Goal: Register for event/course

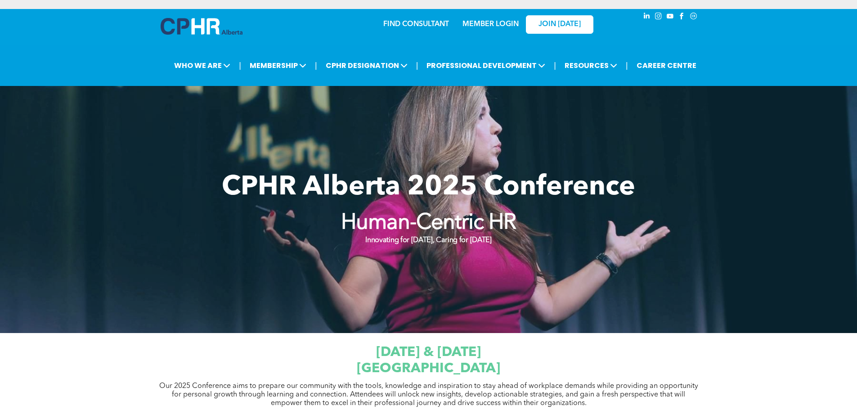
scroll to position [450, 0]
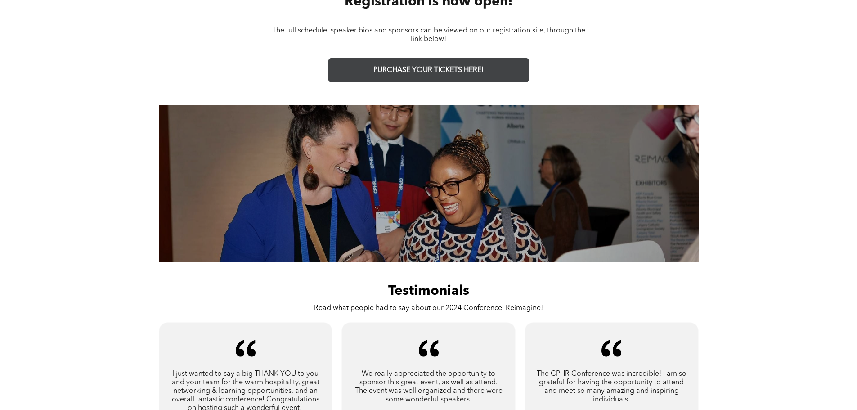
click at [445, 69] on span "PURCHASE YOUR TICKETS HERE!" at bounding box center [428, 70] width 110 height 9
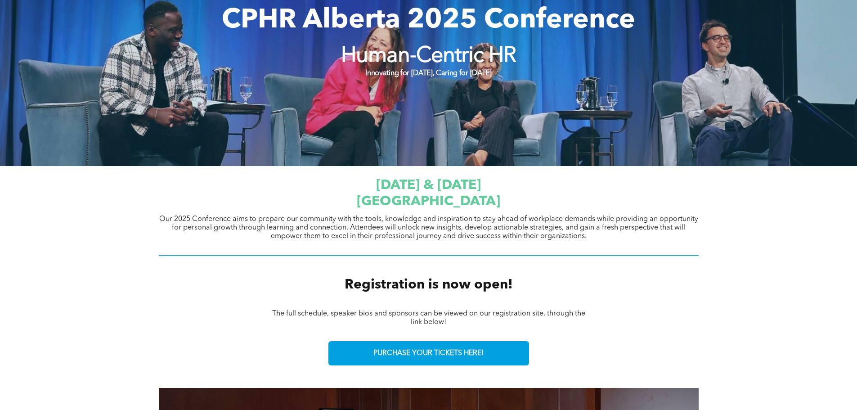
scroll to position [0, 0]
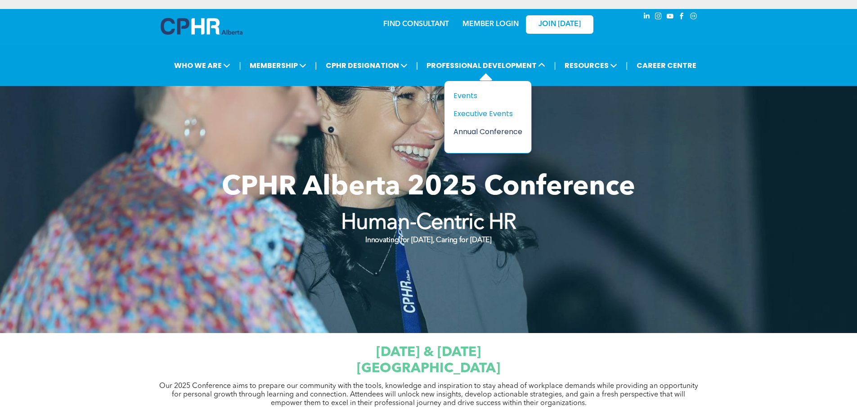
click at [472, 132] on div "Annual Conference" at bounding box center [484, 131] width 62 height 11
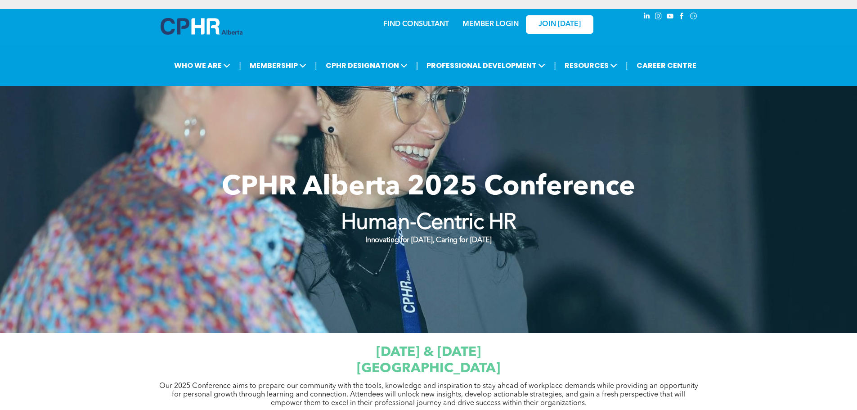
click at [660, 248] on div "CPHR Alberta 2025 Conference Human-Centric HR Innovating for [DATE], Caring for…" at bounding box center [429, 209] width 540 height 94
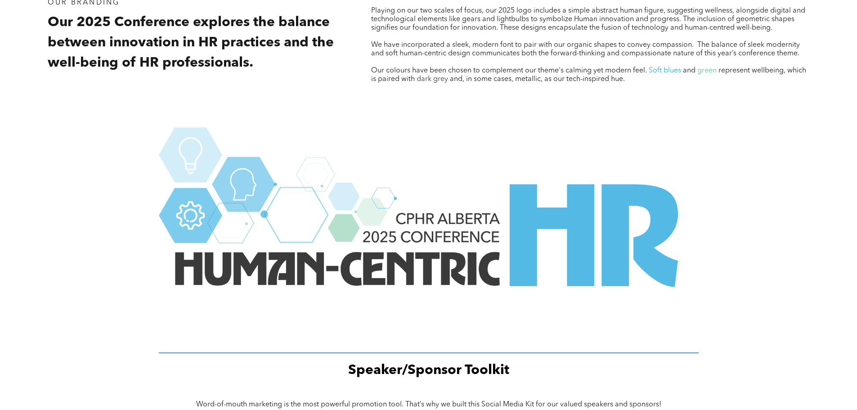
scroll to position [1201, 0]
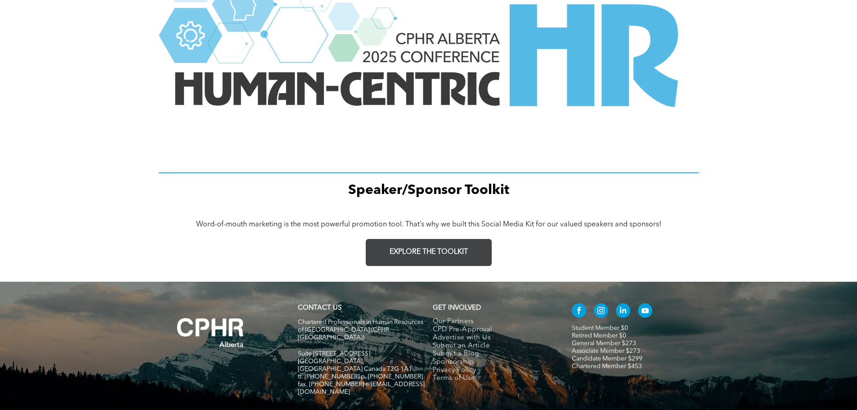
click at [451, 253] on span "EXPLORE THE TOOLKIT" at bounding box center [428, 252] width 78 height 9
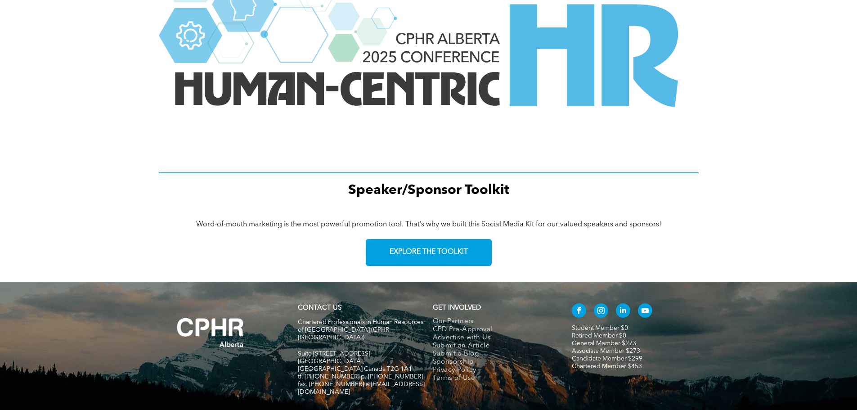
scroll to position [1246, 0]
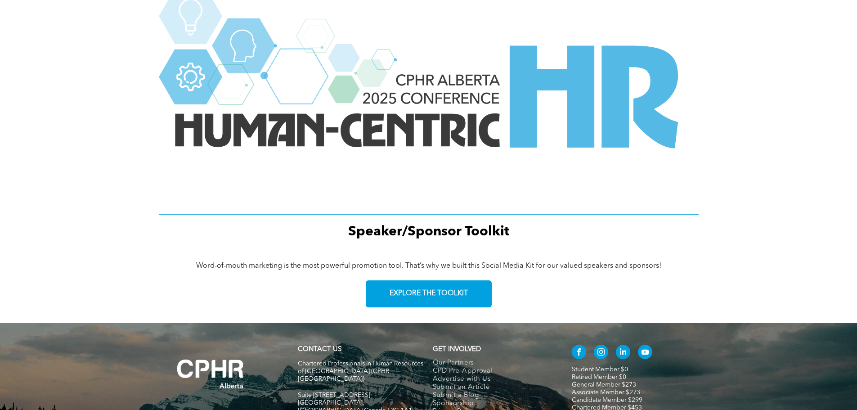
drag, startPoint x: 302, startPoint y: 311, endPoint x: 304, endPoint y: 271, distance: 40.1
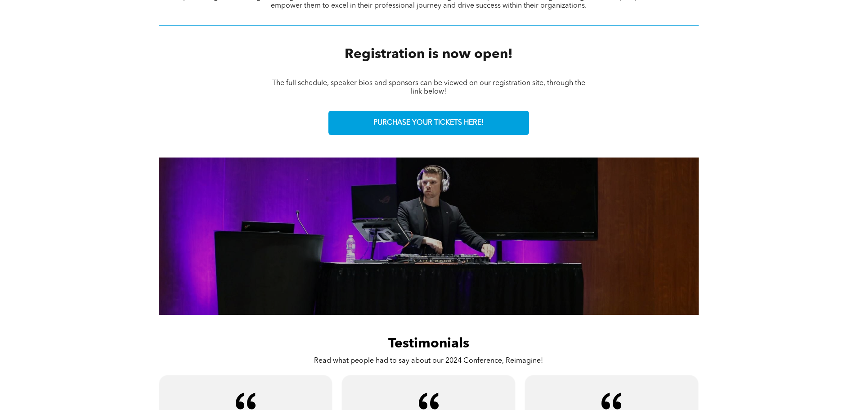
scroll to position [0, 0]
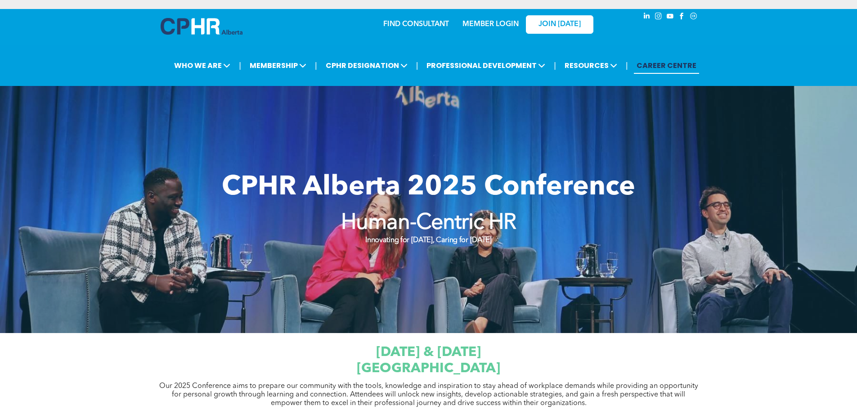
drag, startPoint x: 703, startPoint y: 347, endPoint x: 693, endPoint y: 61, distance: 286.6
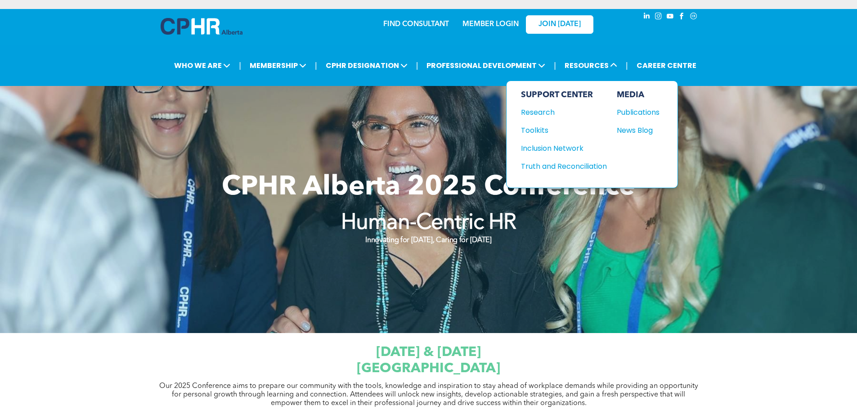
drag, startPoint x: 604, startPoint y: 62, endPoint x: 747, endPoint y: 40, distance: 145.7
click at [759, 53] on div "| WHO WE ARE ASSOCIATION About CPHR [GEOGRAPHIC_DATA] Board of Directors Team C…" at bounding box center [428, 65] width 857 height 41
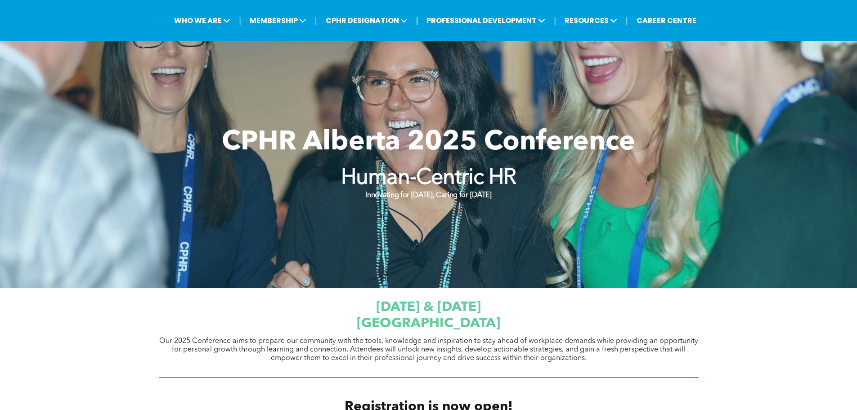
scroll to position [405, 0]
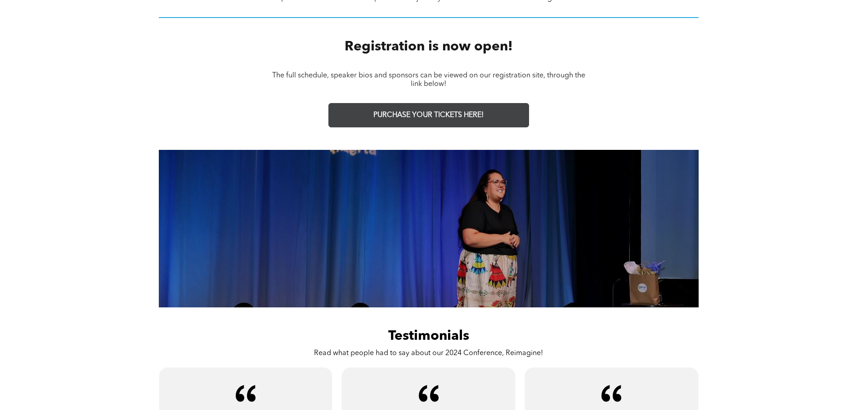
click at [420, 105] on link "PURCHASE YOUR TICKETS HERE!" at bounding box center [428, 115] width 201 height 24
